Goal: Task Accomplishment & Management: Manage account settings

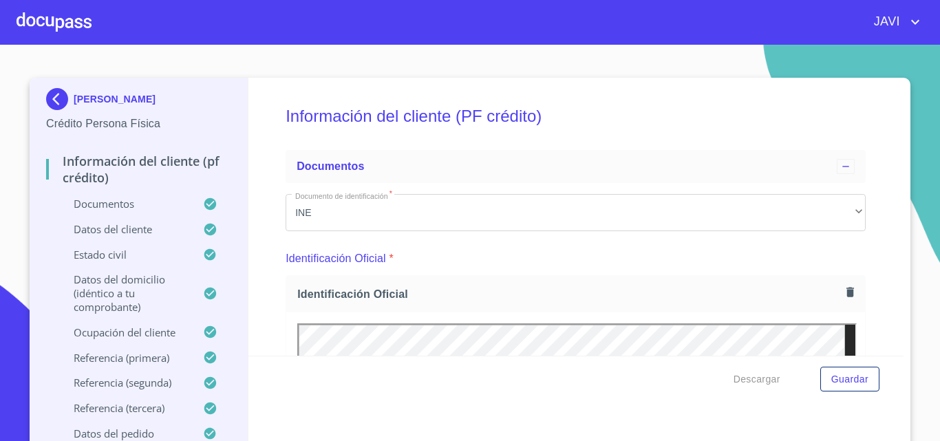
scroll to position [895, 0]
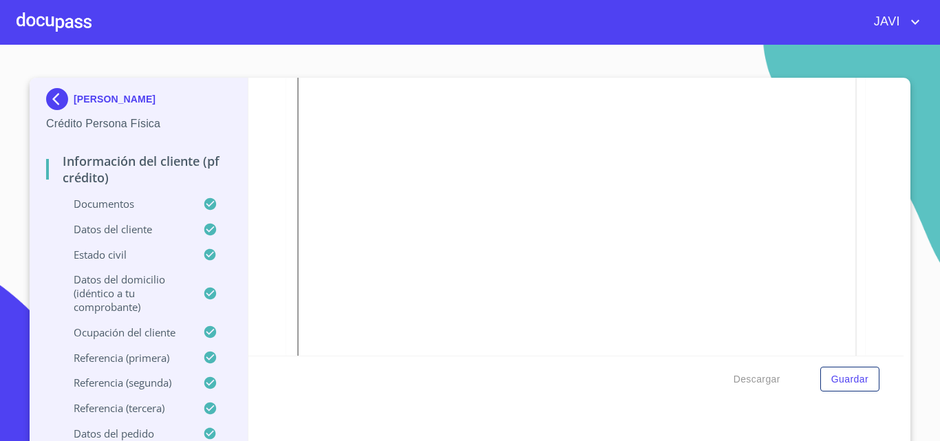
click at [26, 16] on div at bounding box center [54, 22] width 75 height 44
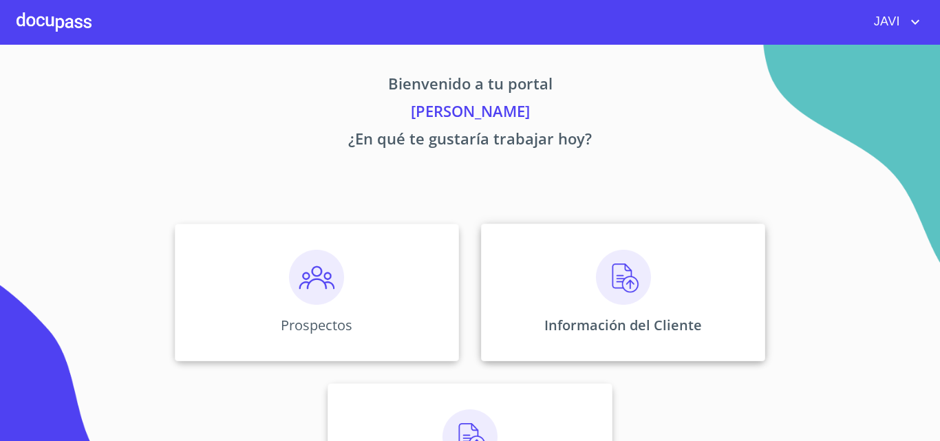
click at [625, 281] on img at bounding box center [623, 277] width 55 height 55
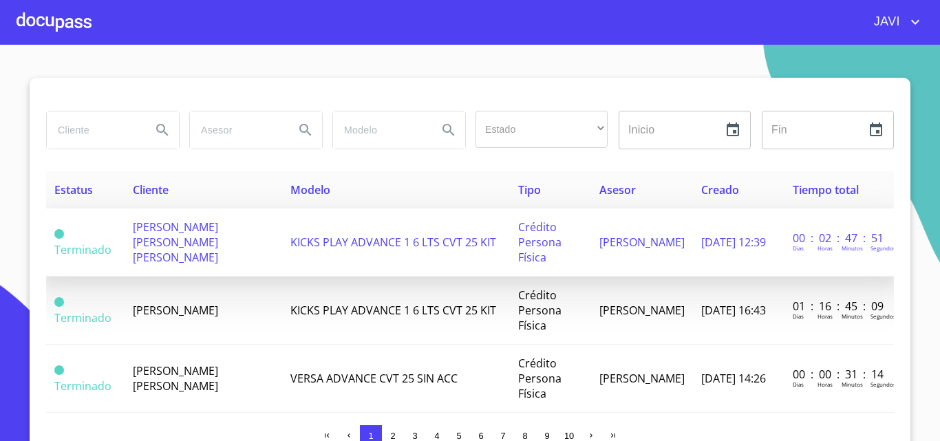
click at [186, 248] on td "[PERSON_NAME] [PERSON_NAME] [PERSON_NAME]" at bounding box center [204, 243] width 158 height 68
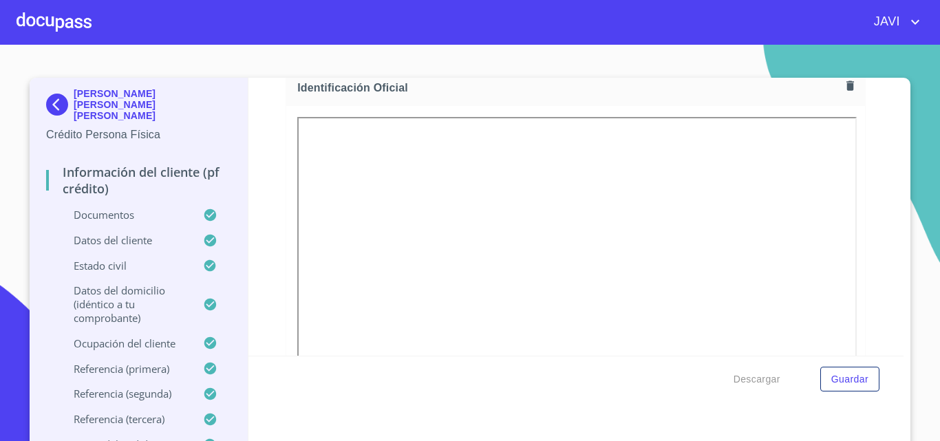
scroll to position [344, 0]
click at [58, 19] on div at bounding box center [54, 22] width 75 height 44
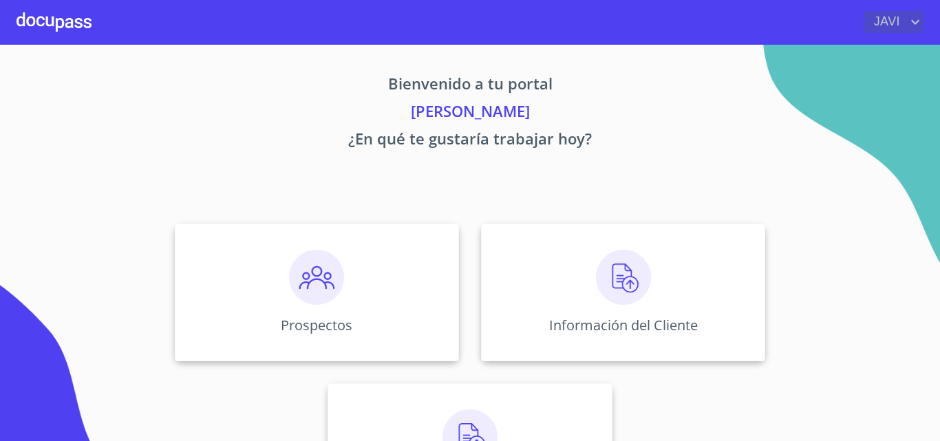
click at [910, 19] on icon "account of current user" at bounding box center [915, 22] width 17 height 17
click at [899, 33] on li "Salir" at bounding box center [901, 29] width 45 height 25
